Goal: Task Accomplishment & Management: Manage account settings

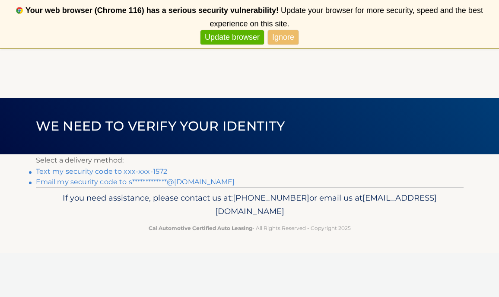
click at [154, 169] on link "Text my security code to xxx-xxx-1572" at bounding box center [102, 171] width 132 height 8
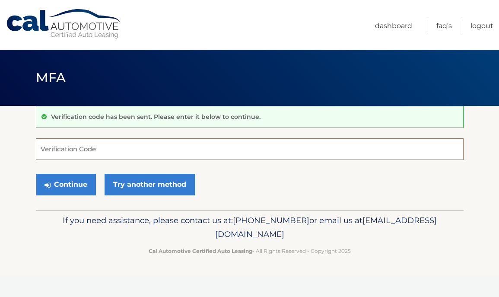
click at [103, 150] on input "Verification Code" at bounding box center [250, 149] width 428 height 22
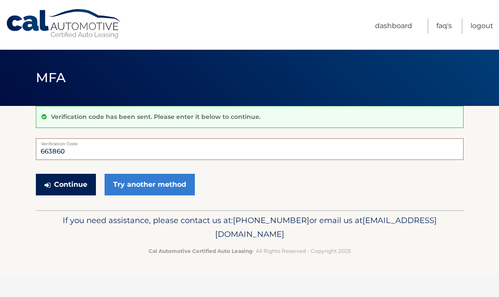
type input "663860"
click at [69, 183] on button "Continue" at bounding box center [66, 185] width 60 height 22
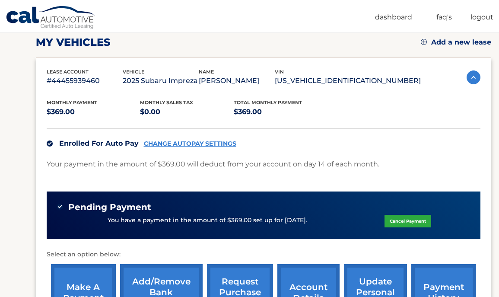
scroll to position [106, 0]
